Goal: Information Seeking & Learning: Check status

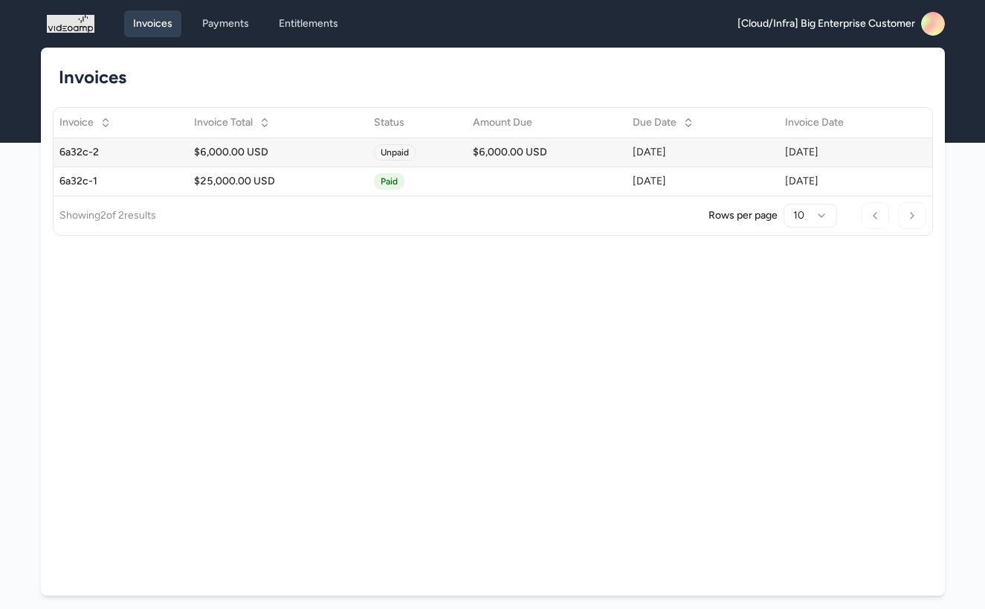
click at [300, 149] on div "$6,000.00 USD" at bounding box center [278, 152] width 168 height 15
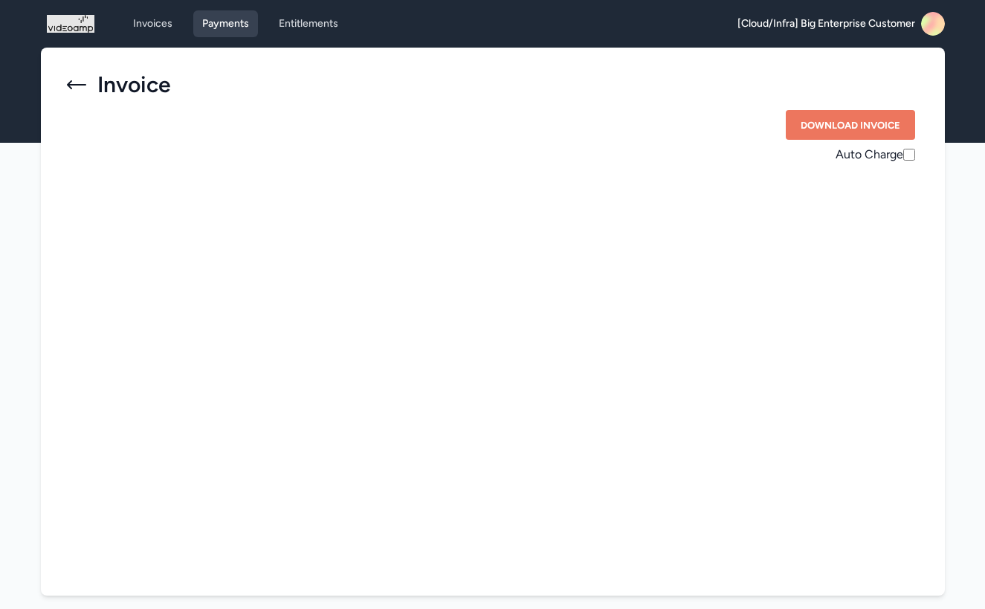
click at [217, 25] on link "Payments" at bounding box center [225, 23] width 65 height 27
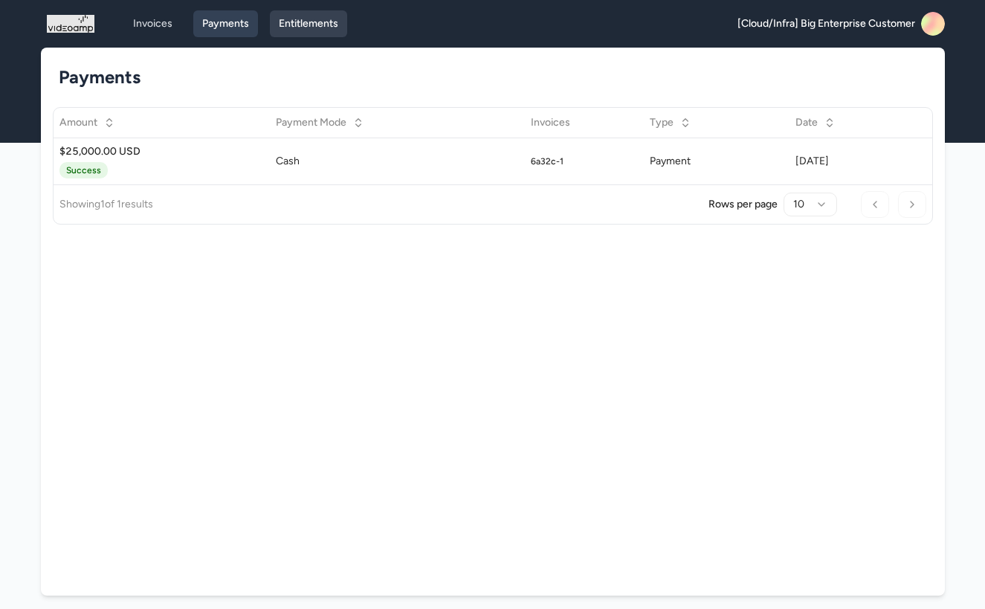
click at [303, 24] on link "Entitlements" at bounding box center [308, 23] width 77 height 27
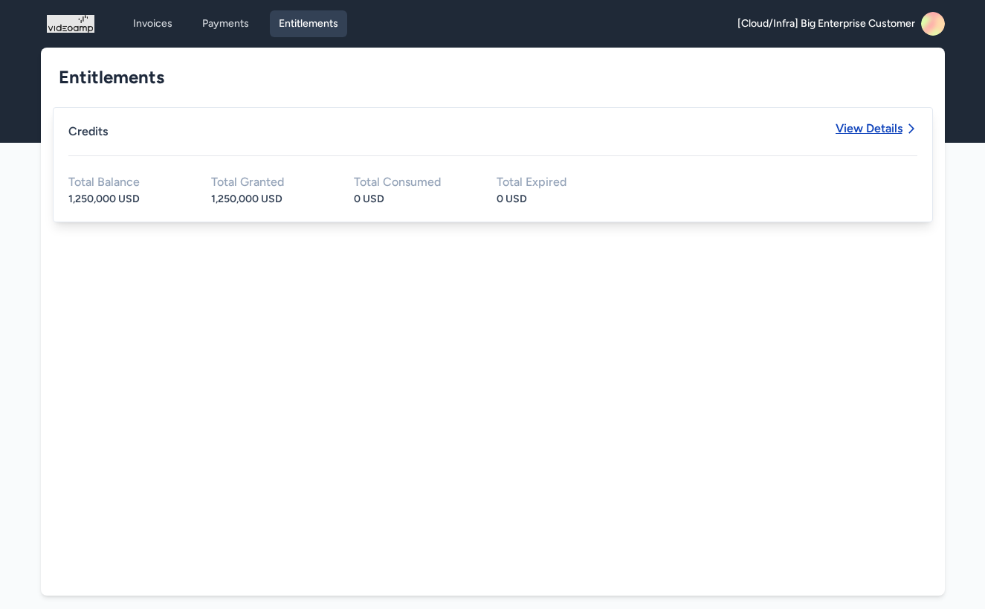
click at [855, 127] on span "View Details" at bounding box center [869, 129] width 67 height 12
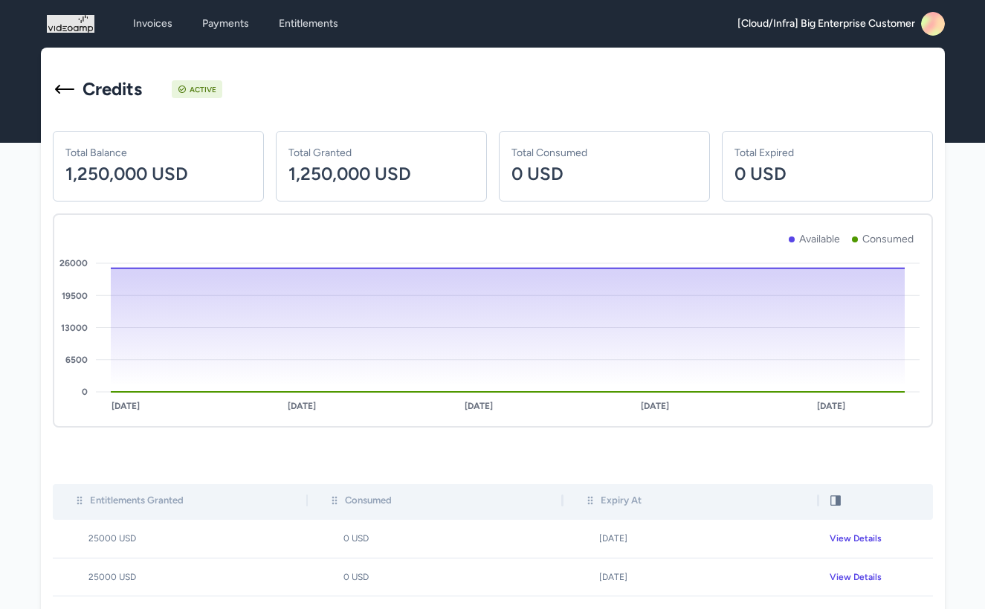
click at [903, 28] on span "[Cloud/Infra] Big Enterprise Customer" at bounding box center [827, 23] width 178 height 15
